Goal: Task Accomplishment & Management: Complete application form

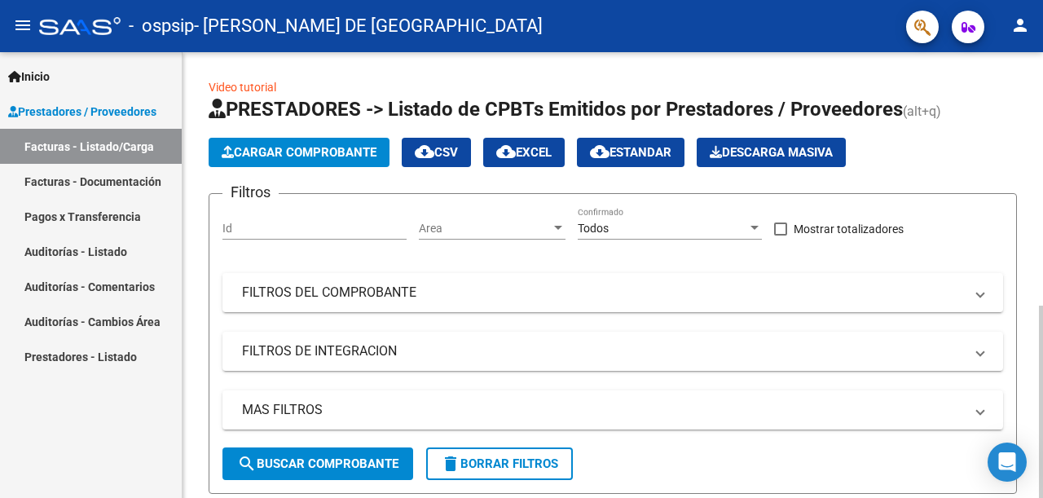
click at [338, 138] on button "Cargar Comprobante" at bounding box center [299, 152] width 181 height 29
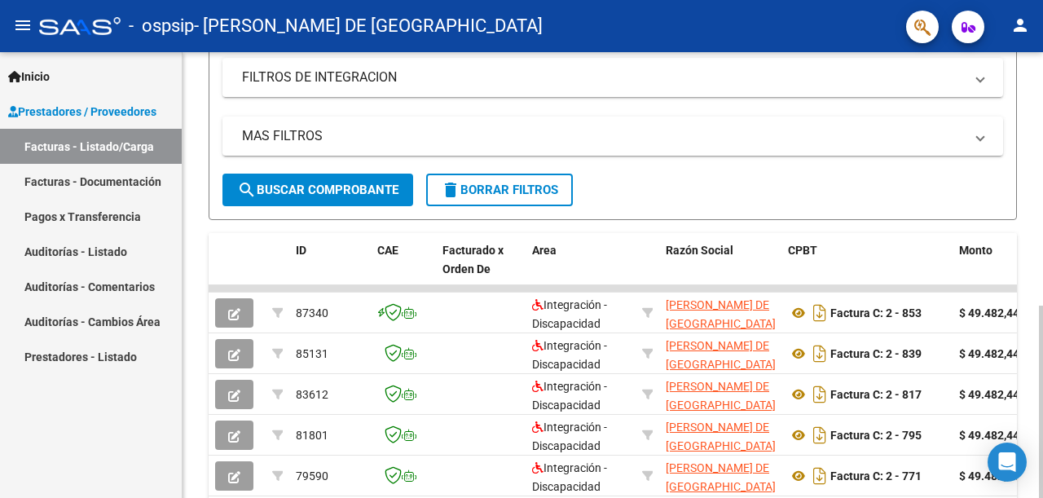
click at [1028, 305] on div at bounding box center [1041, 401] width 4 height 192
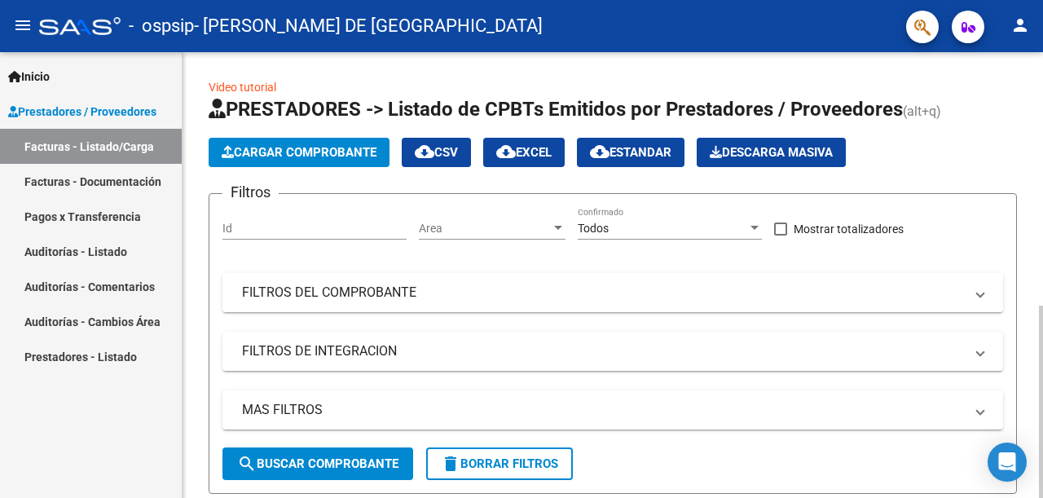
click at [1028, 44] on div "menu - ospsip - [PERSON_NAME] DE [GEOGRAPHIC_DATA] person Inicio Instructivos C…" at bounding box center [521, 249] width 1043 height 498
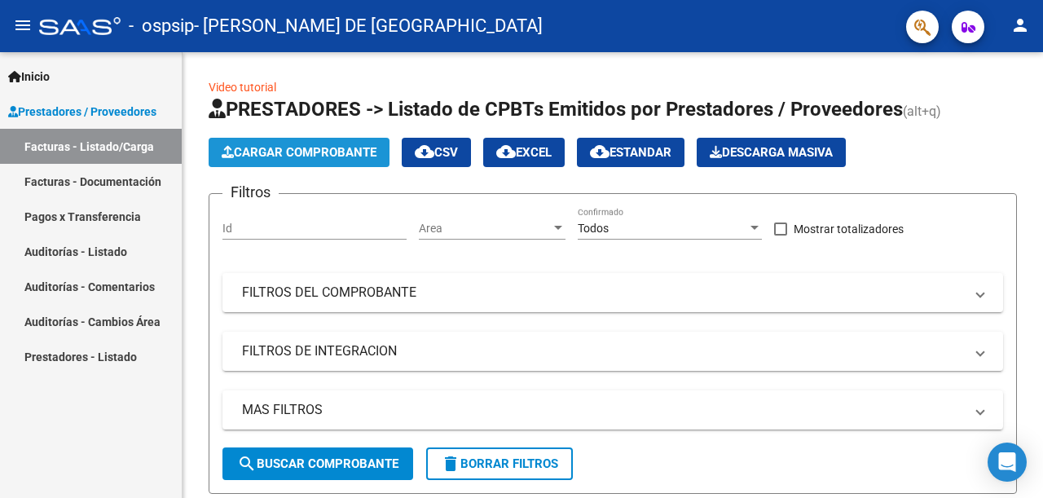
click at [244, 162] on button "Cargar Comprobante" at bounding box center [299, 152] width 181 height 29
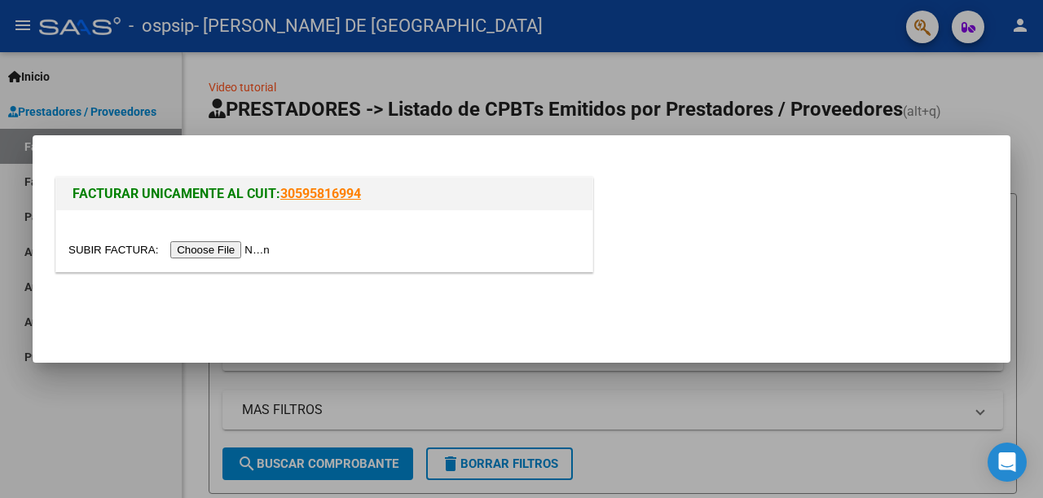
click at [185, 248] on input "file" at bounding box center [171, 249] width 206 height 17
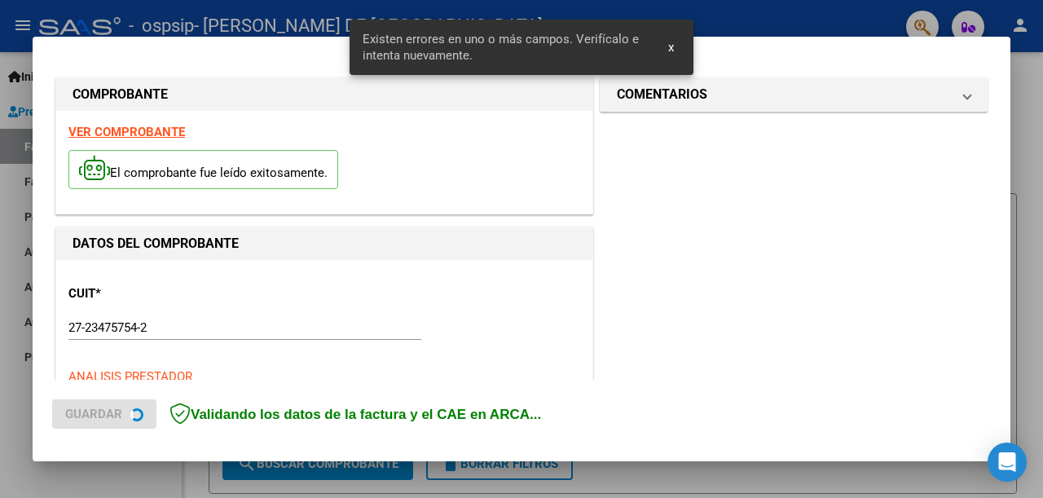
scroll to position [422, 0]
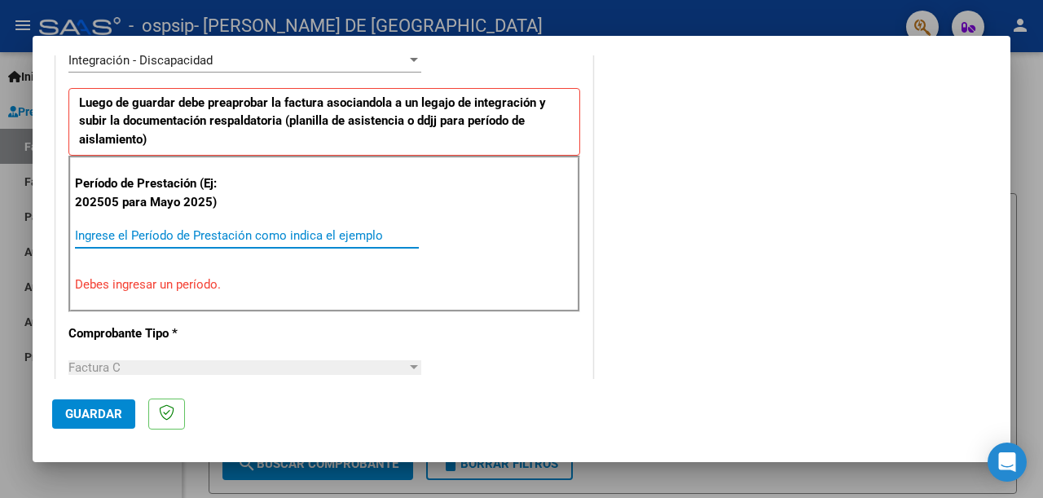
click at [178, 228] on input "Ingrese el Período de Prestación como indica el ejemplo" at bounding box center [247, 235] width 344 height 15
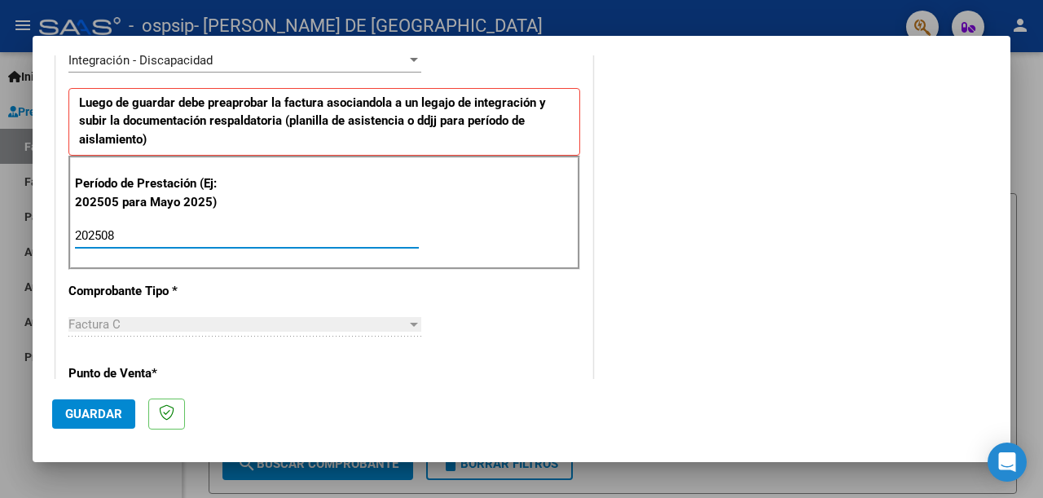
type input "202508"
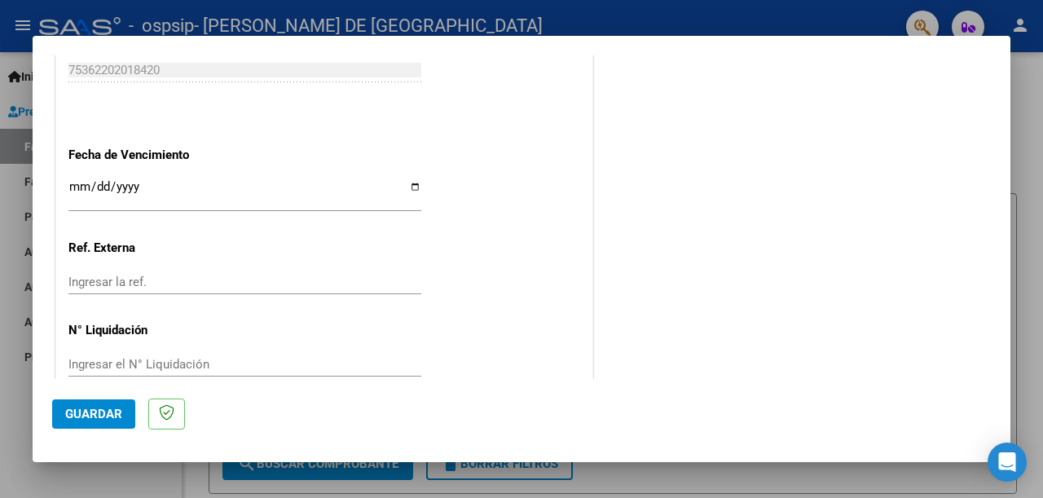
scroll to position [1124, 0]
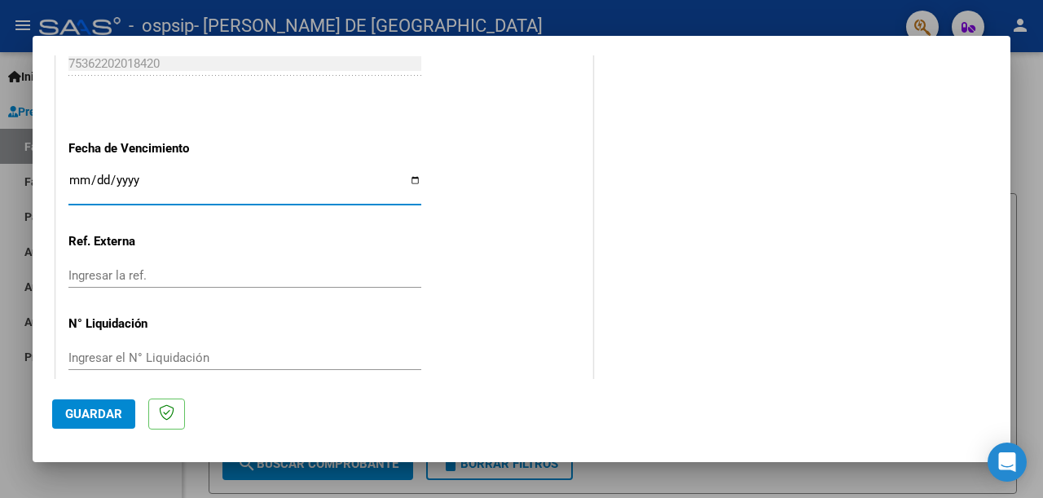
click at [412, 173] on input "Ingresar la fecha" at bounding box center [244, 186] width 353 height 26
type input "[DATE]"
click at [66, 412] on span "Guardar" at bounding box center [93, 413] width 57 height 15
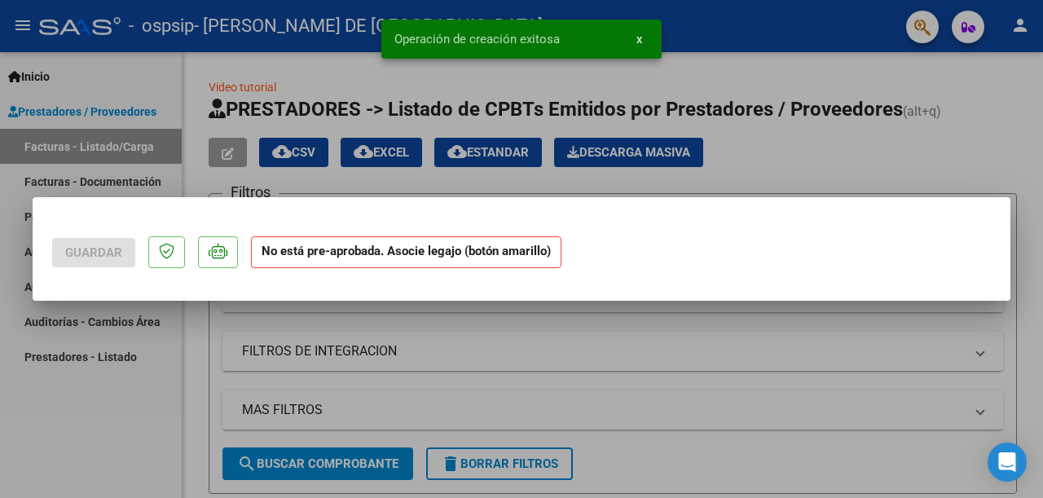
scroll to position [0, 0]
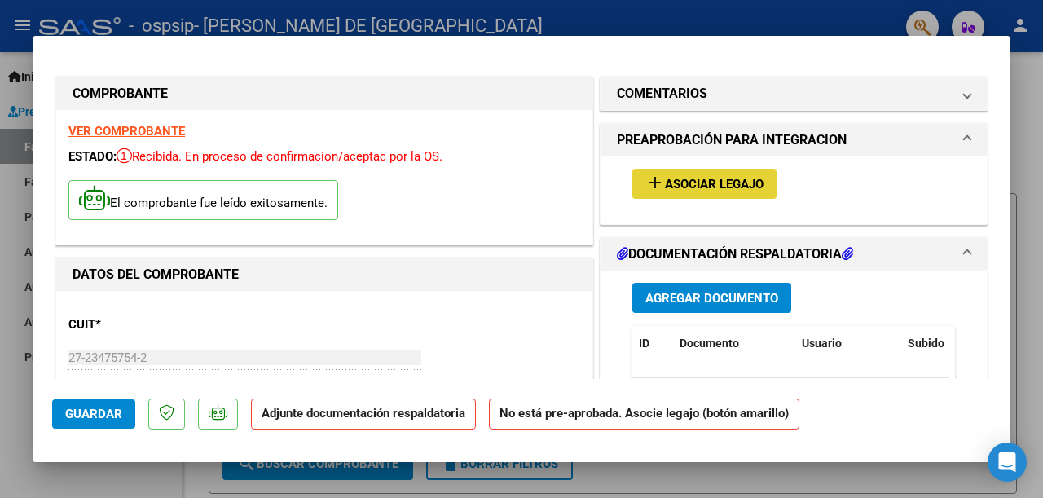
click at [740, 177] on span "Asociar Legajo" at bounding box center [714, 184] width 99 height 15
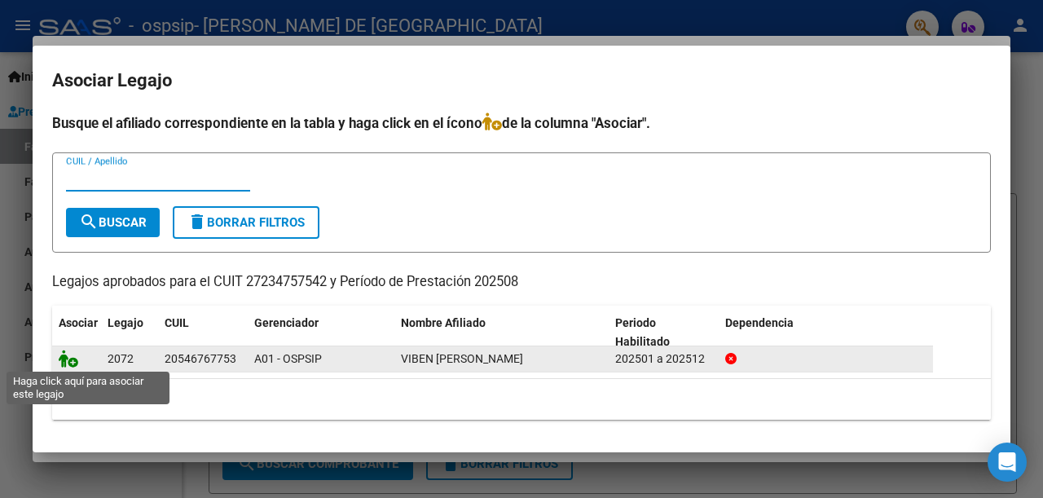
click at [71, 362] on icon at bounding box center [69, 358] width 20 height 18
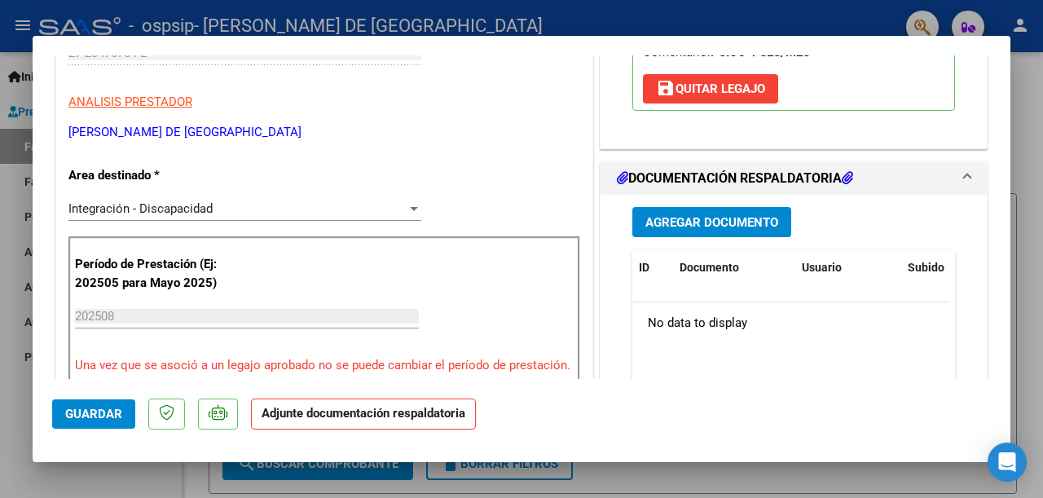
scroll to position [324, 0]
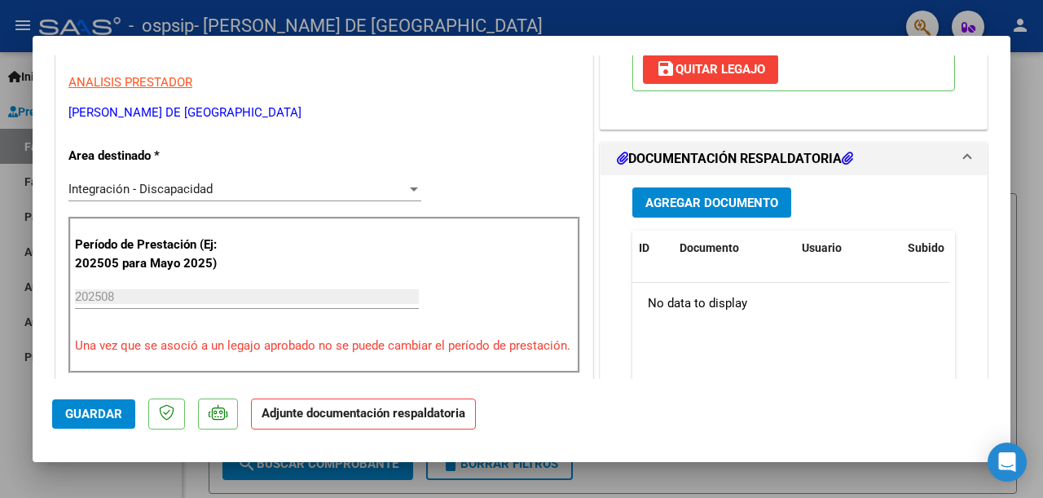
click at [740, 210] on button "Agregar Documento" at bounding box center [711, 202] width 159 height 30
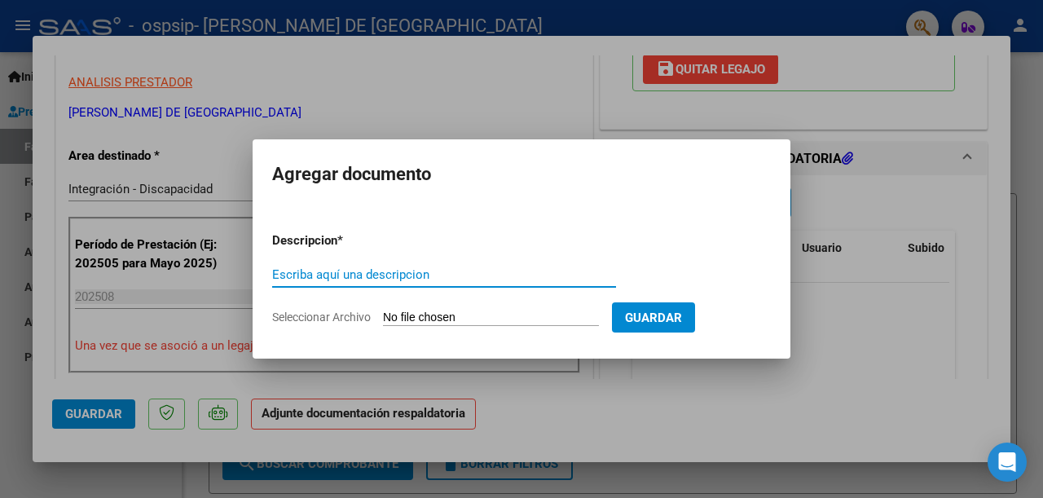
click at [384, 273] on input "Escriba aquí una descripcion" at bounding box center [444, 274] width 344 height 15
type input "Planilla de Asistencia"
click at [411, 318] on input "Seleccionar Archivo" at bounding box center [491, 317] width 216 height 15
type input "C:\fakepath\Planilla Asistencia Viben Agosto .pdf"
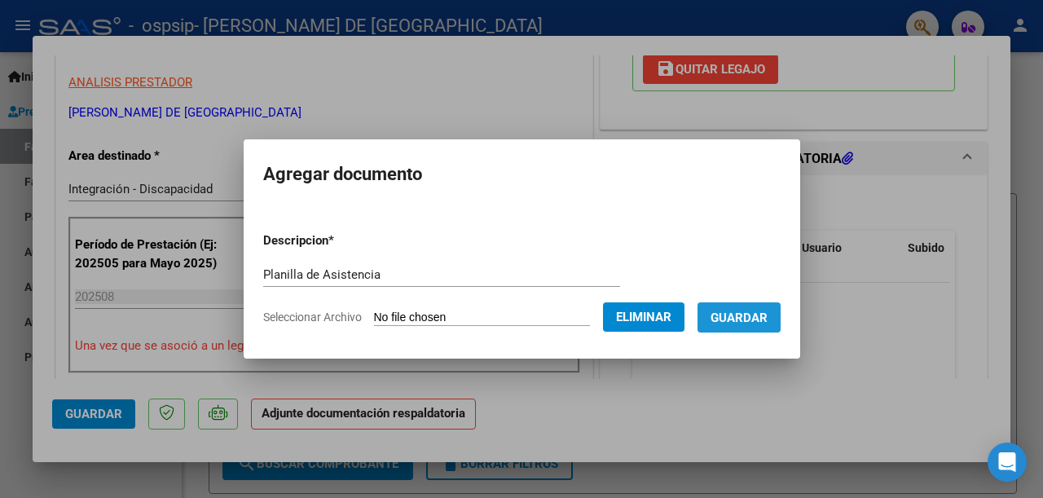
click at [758, 315] on span "Guardar" at bounding box center [738, 317] width 57 height 15
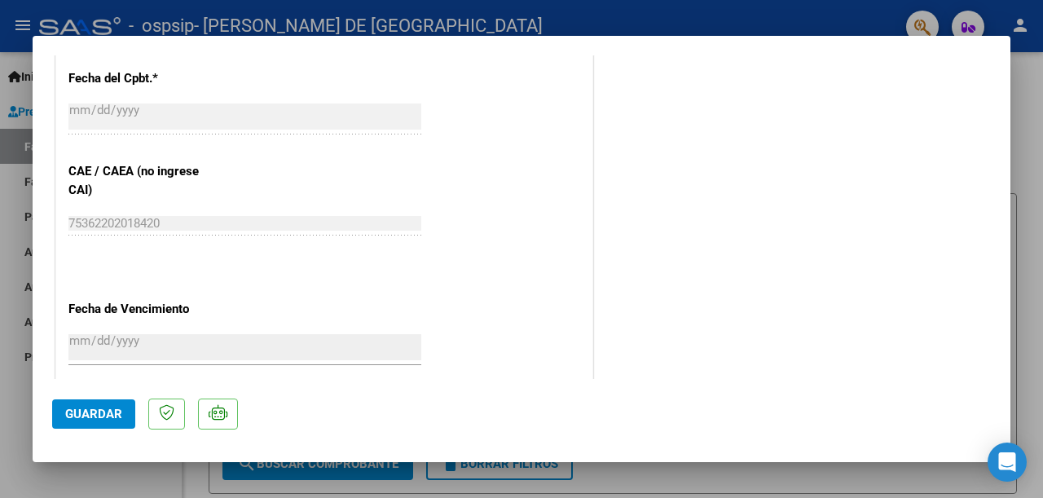
scroll to position [1071, 0]
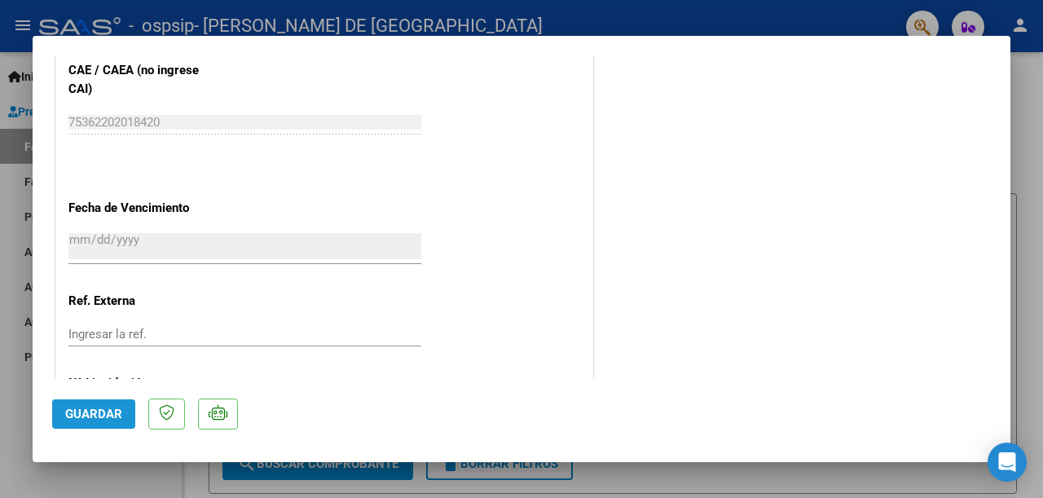
click at [104, 402] on button "Guardar" at bounding box center [93, 413] width 83 height 29
click at [1028, 105] on div at bounding box center [521, 249] width 1043 height 498
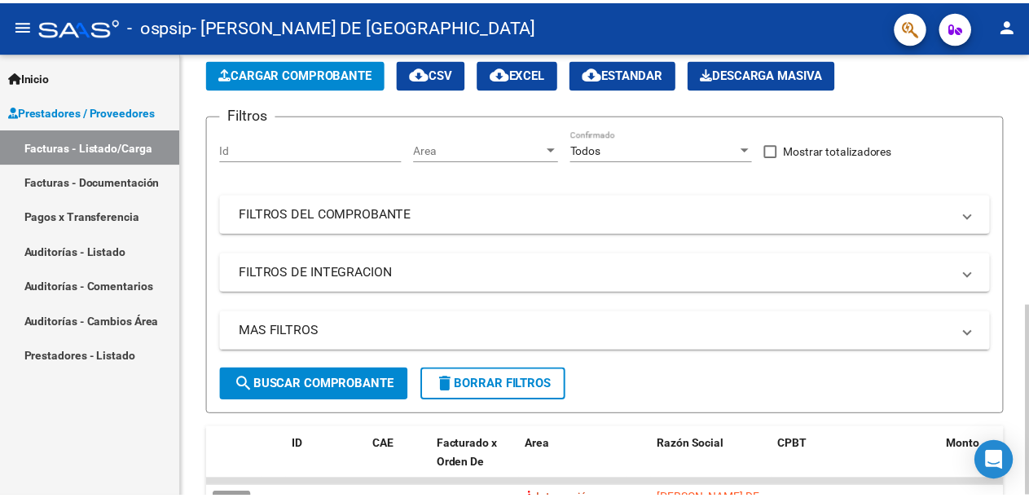
scroll to position [0, 0]
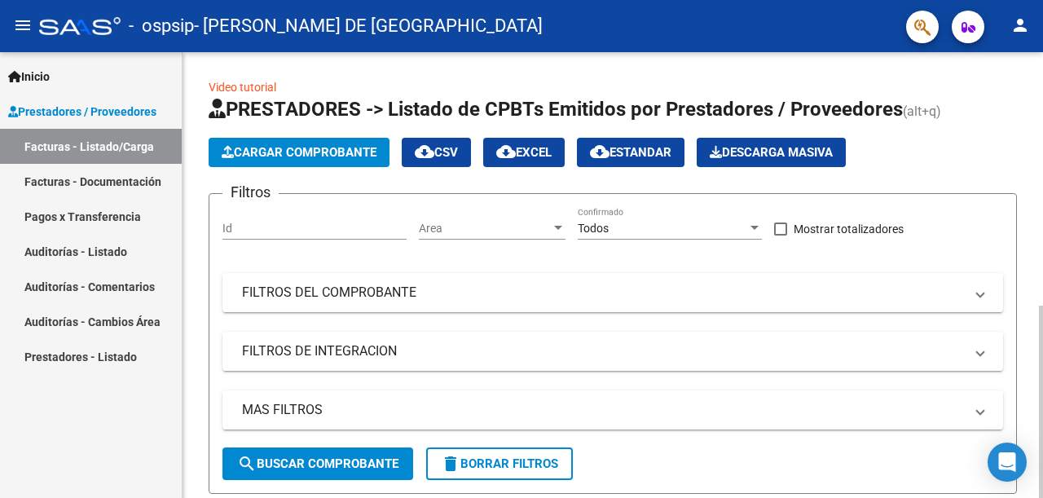
click at [1028, 7] on div "menu - ospsip - [PERSON_NAME] DE [GEOGRAPHIC_DATA] person Inicio Instructivos C…" at bounding box center [521, 249] width 1043 height 498
click at [1016, 28] on mat-icon "person" at bounding box center [1020, 25] width 20 height 20
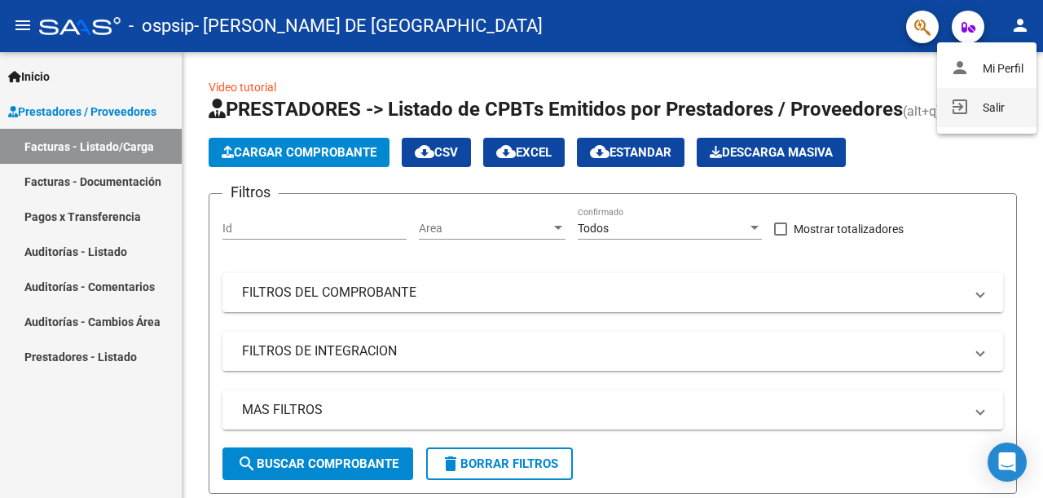
click at [984, 109] on button "exit_to_app Salir" at bounding box center [986, 107] width 99 height 39
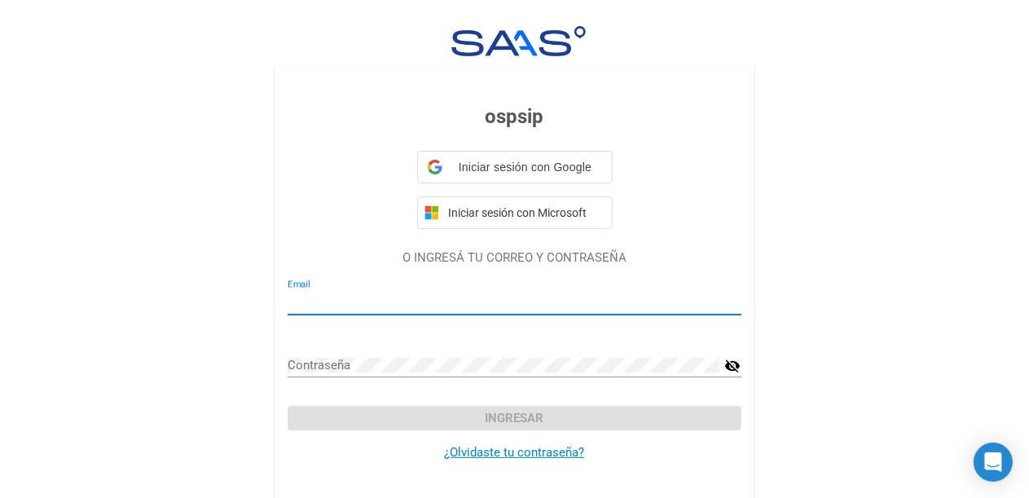
type input "[EMAIL_ADDRESS][DOMAIN_NAME]"
